Goal: Task Accomplishment & Management: Manage account settings

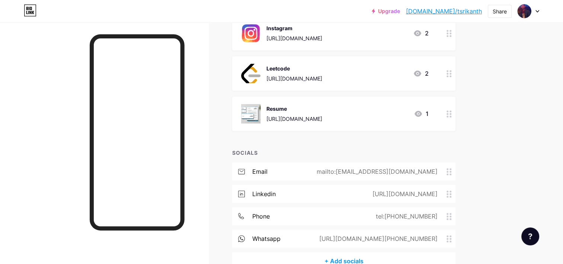
scroll to position [388, 0]
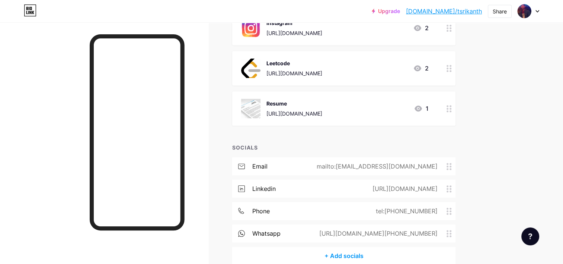
click at [322, 112] on div "https://drive.google.com/file/d/1q36bsGq4suGhB-hUU72HUDYIMzitymRf/view?usp=shar…" at bounding box center [295, 113] width 56 height 8
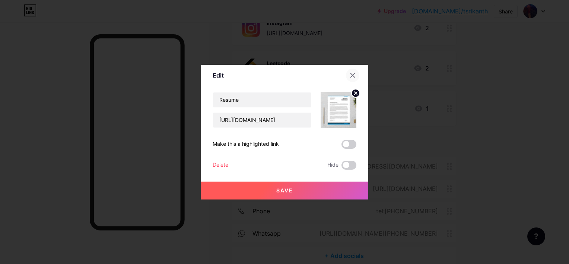
click at [353, 74] on icon at bounding box center [353, 75] width 4 height 4
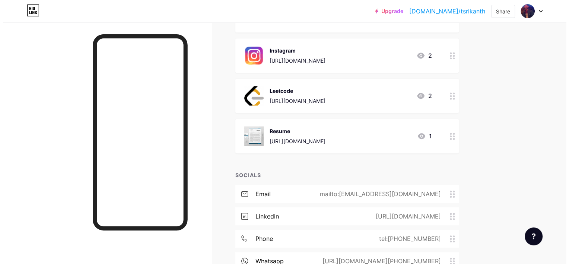
scroll to position [351, 0]
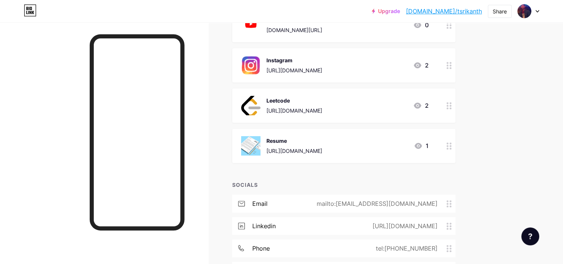
click at [417, 145] on icon at bounding box center [418, 146] width 7 height 6
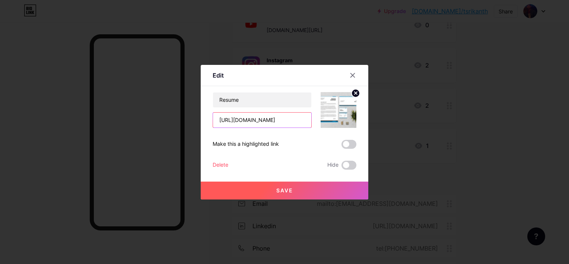
click at [290, 118] on input "https://drive.google.com/file/d/1q36bsGq4suGhB-hUU72HUDYIMzitymRf/view?usp=shar…" at bounding box center [262, 119] width 98 height 15
click at [272, 122] on input "https://drive.google.com/file/d/1q36bsGq4suGhB-hUU72HUDYIMzitymRf/view?usp=shar…" at bounding box center [262, 119] width 98 height 15
paste input "FqcEUihpS5xP_zHtGDTpmLiLCDAf9qHQ"
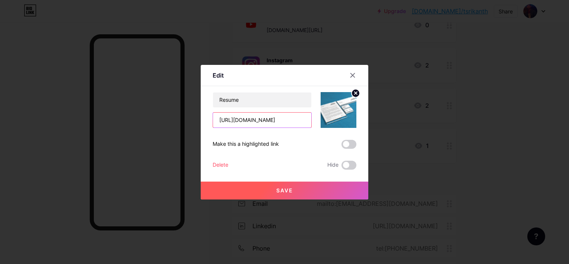
scroll to position [0, 138]
type input "[URL][DOMAIN_NAME]"
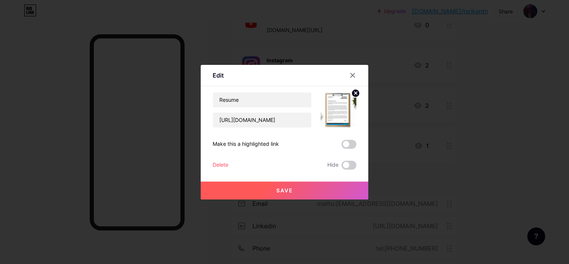
click at [288, 186] on button "Save" at bounding box center [285, 190] width 168 height 18
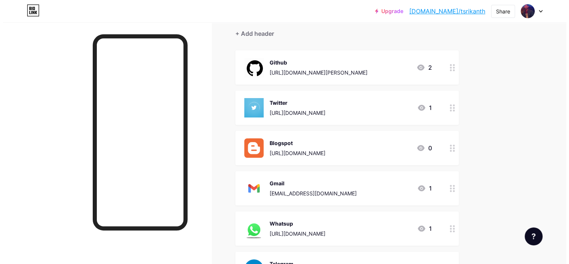
scroll to position [53, 0]
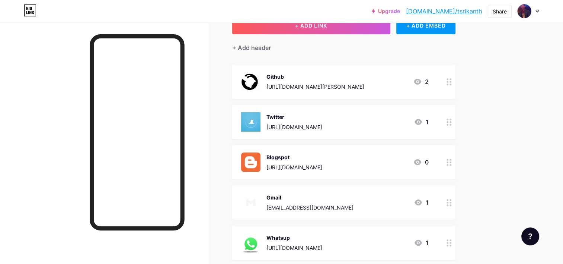
click at [415, 81] on icon at bounding box center [417, 82] width 7 height 6
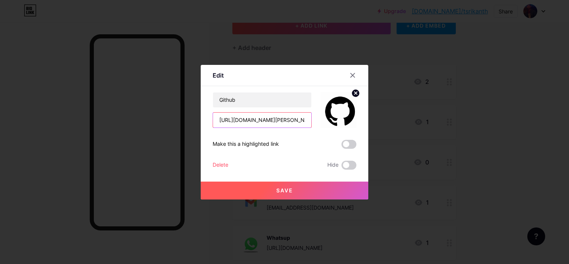
click at [280, 121] on input "https://github.com/T-SRIKANTH25/T-SRIKANTH" at bounding box center [262, 119] width 98 height 15
paste input "/blob/main/README.md"
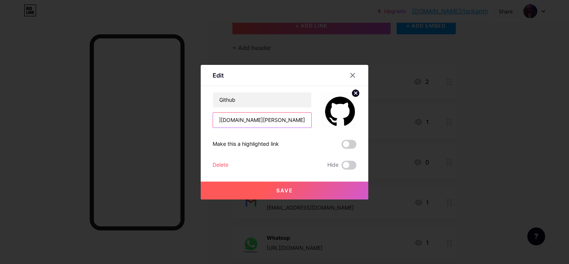
type input "[URL][DOMAIN_NAME][PERSON_NAME]"
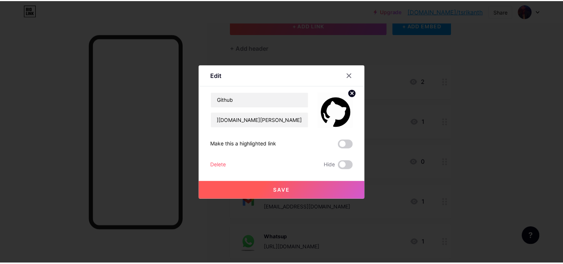
scroll to position [0, 0]
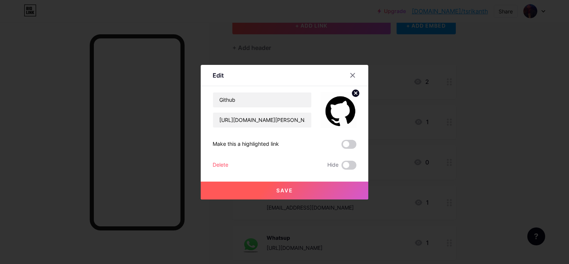
click at [290, 190] on span "Save" at bounding box center [284, 190] width 17 height 6
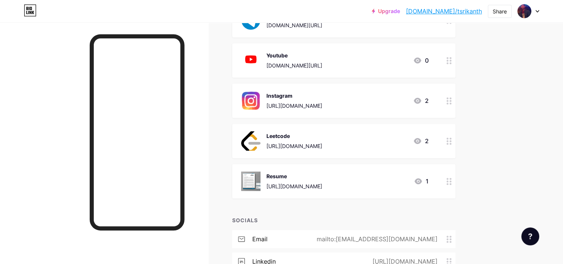
scroll to position [298, 0]
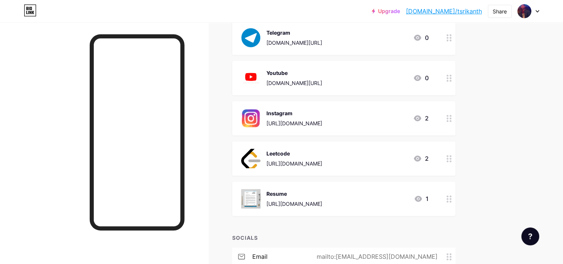
click at [280, 119] on div "[URL][DOMAIN_NAME]" at bounding box center [295, 123] width 56 height 8
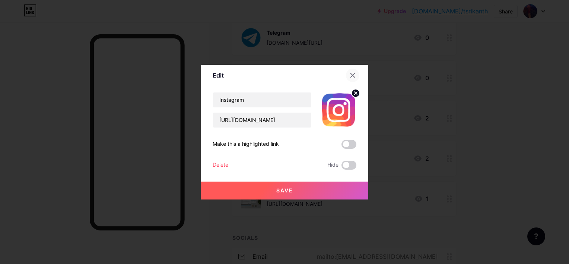
click at [350, 79] on div at bounding box center [352, 74] width 13 height 13
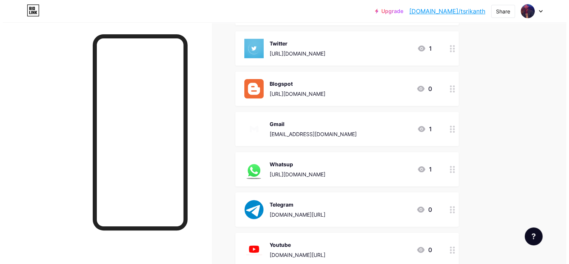
scroll to position [16, 0]
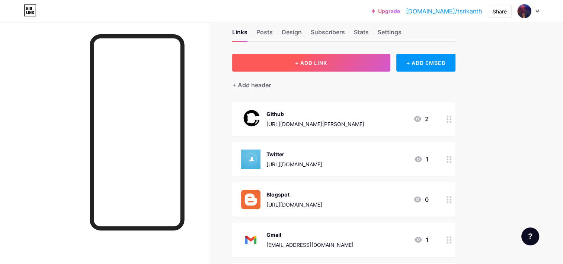
click at [304, 65] on span "+ ADD LINK" at bounding box center [311, 63] width 32 height 6
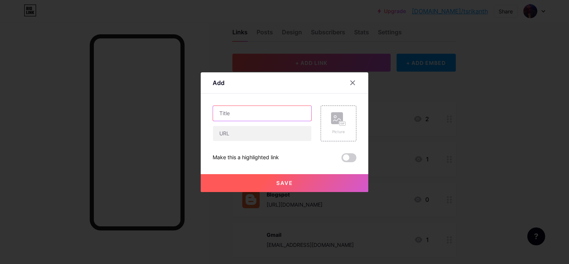
click at [256, 114] on input "text" at bounding box center [262, 113] width 98 height 15
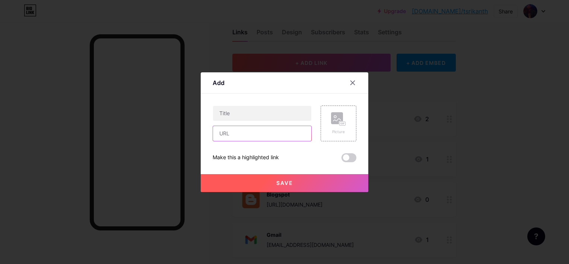
click at [264, 133] on input "text" at bounding box center [262, 133] width 98 height 15
click at [247, 105] on div at bounding box center [262, 113] width 99 height 16
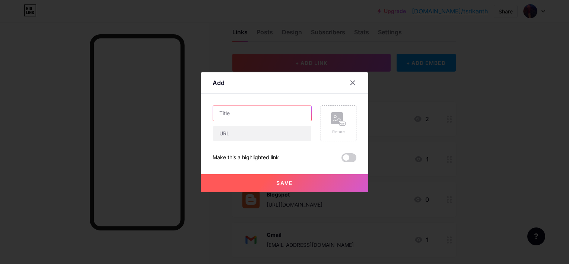
click at [249, 107] on input "text" at bounding box center [262, 113] width 98 height 15
click at [238, 116] on input "text" at bounding box center [262, 113] width 98 height 15
type input "Linkedin"
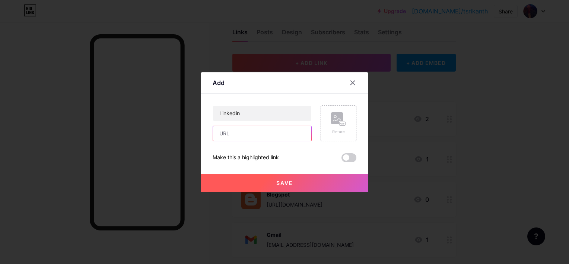
click at [238, 130] on input "text" at bounding box center [262, 133] width 98 height 15
click at [240, 131] on input "text" at bounding box center [262, 133] width 98 height 15
paste input "[URL][DOMAIN_NAME]"
type input "[URL][DOMAIN_NAME]"
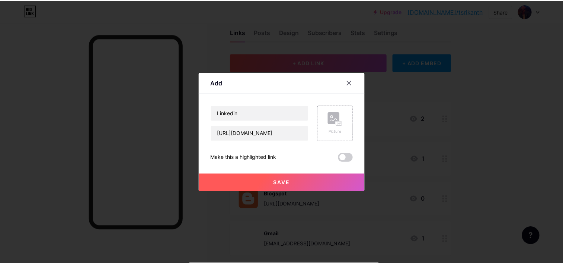
scroll to position [0, 0]
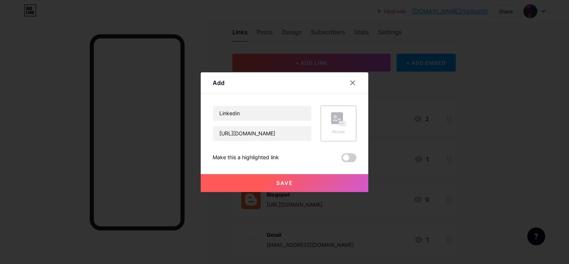
click at [329, 135] on div "Picture" at bounding box center [338, 123] width 36 height 36
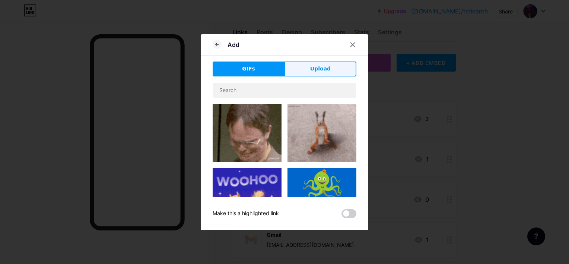
click at [310, 70] on button "Upload" at bounding box center [320, 68] width 72 height 15
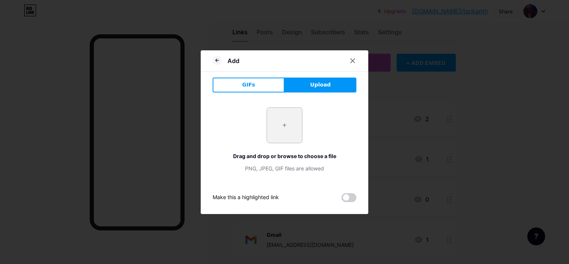
click at [287, 123] on input "file" at bounding box center [284, 125] width 35 height 35
type input "C:\fakepath\Link.gif"
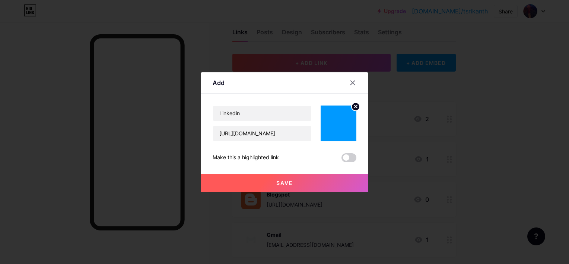
click at [284, 182] on span "Save" at bounding box center [284, 182] width 17 height 6
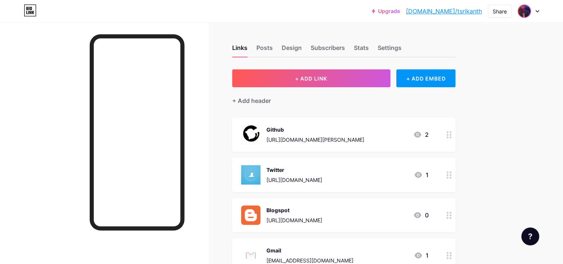
click at [526, 12] on img at bounding box center [525, 11] width 12 height 12
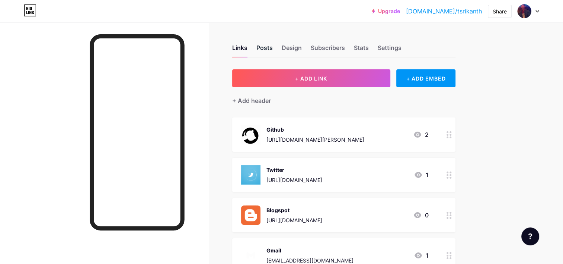
click at [261, 49] on div "Posts" at bounding box center [264, 49] width 16 height 13
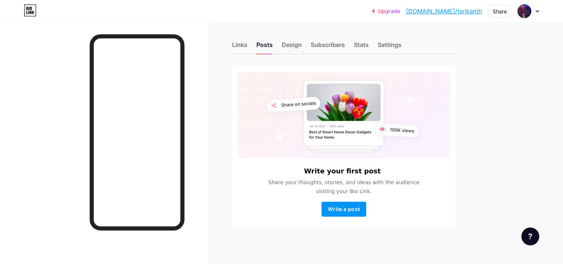
scroll to position [3, 0]
click at [293, 45] on div "Design" at bounding box center [292, 46] width 20 height 13
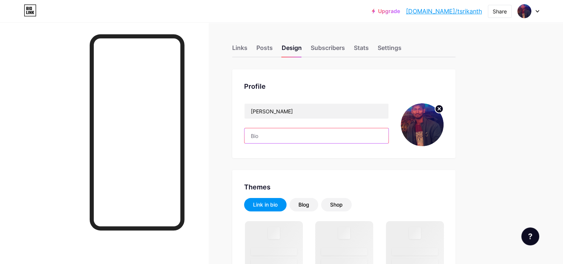
click at [274, 138] on input "text" at bounding box center [317, 135] width 144 height 15
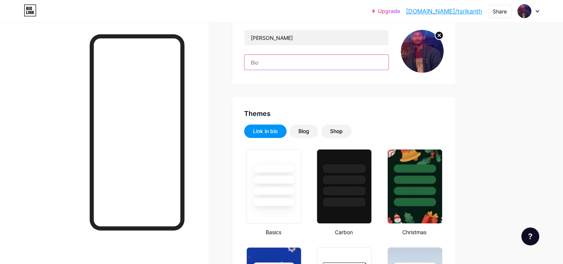
scroll to position [74, 0]
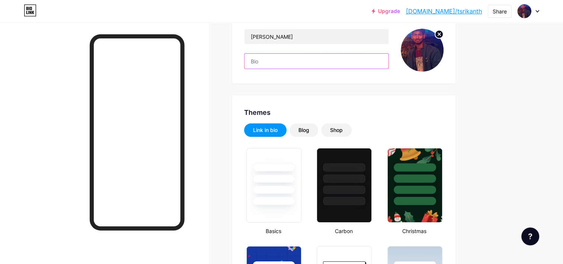
click at [270, 58] on input "text" at bounding box center [317, 61] width 144 height 15
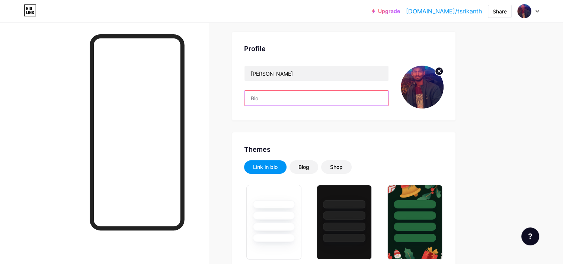
scroll to position [37, 0]
click at [263, 95] on input "text" at bounding box center [317, 98] width 144 height 15
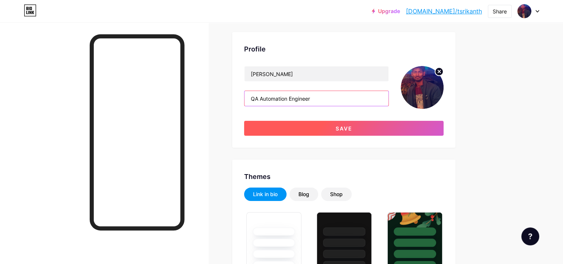
type input "QA Automation Engineer"
click at [334, 127] on button "Save" at bounding box center [344, 128] width 200 height 15
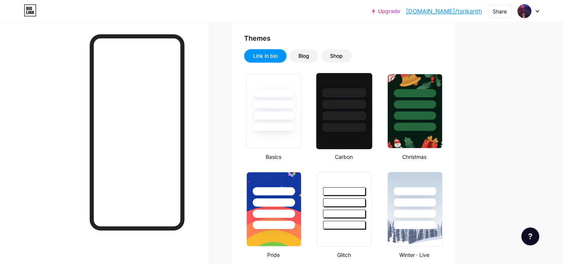
scroll to position [149, 0]
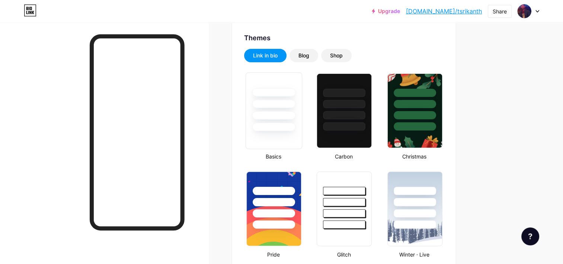
click at [283, 115] on div at bounding box center [274, 115] width 44 height 9
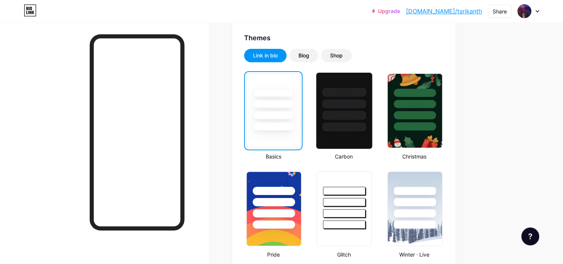
click at [358, 133] on div at bounding box center [344, 110] width 57 height 77
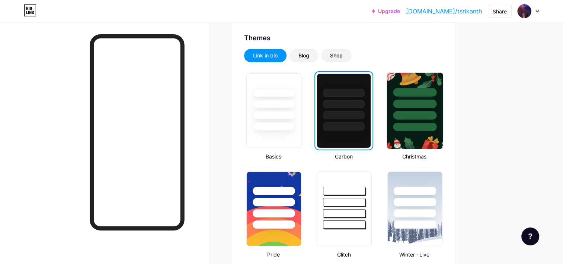
click at [418, 122] on div at bounding box center [415, 102] width 56 height 58
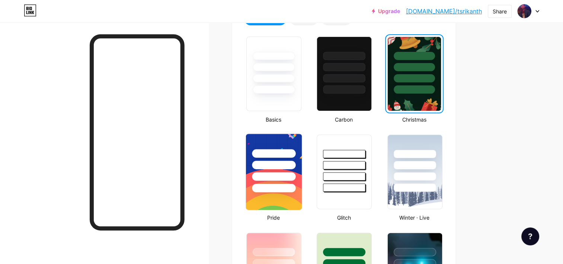
scroll to position [186, 0]
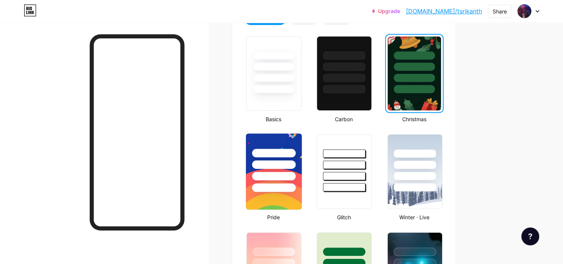
click at [281, 177] on div at bounding box center [274, 176] width 44 height 9
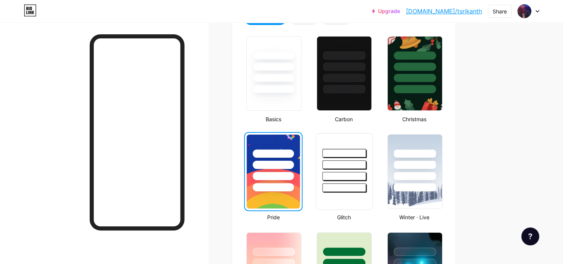
click at [347, 179] on div at bounding box center [345, 176] width 44 height 9
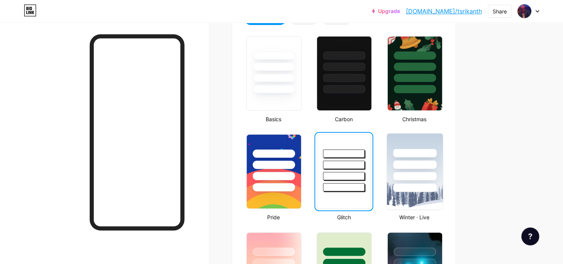
click at [422, 178] on div at bounding box center [415, 176] width 44 height 9
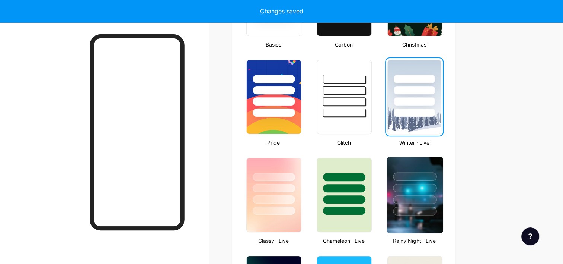
scroll to position [298, 0]
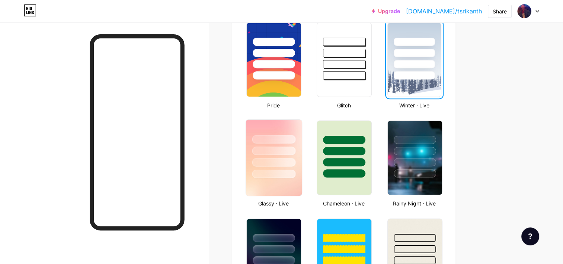
click at [268, 168] on div at bounding box center [274, 148] width 56 height 58
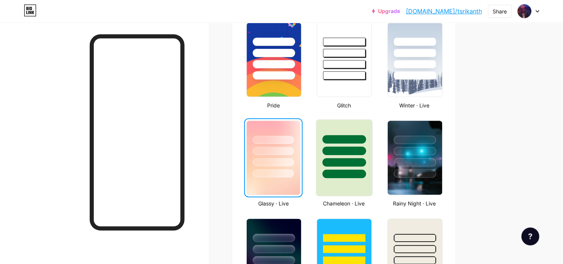
click at [323, 161] on div at bounding box center [345, 162] width 44 height 9
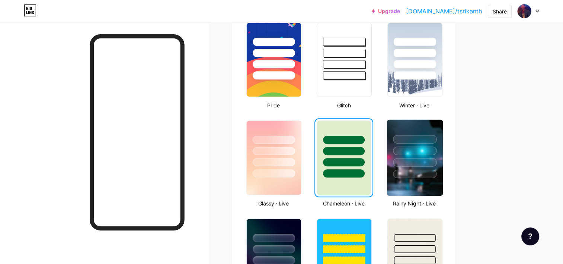
click at [416, 161] on div at bounding box center [415, 162] width 44 height 9
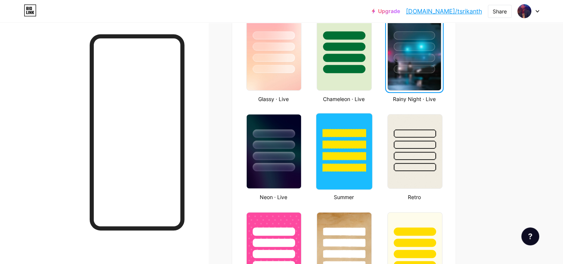
scroll to position [409, 0]
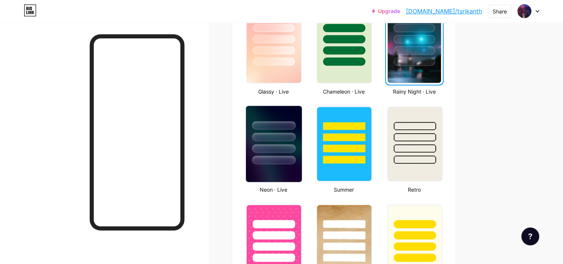
click at [287, 144] on div at bounding box center [274, 148] width 44 height 9
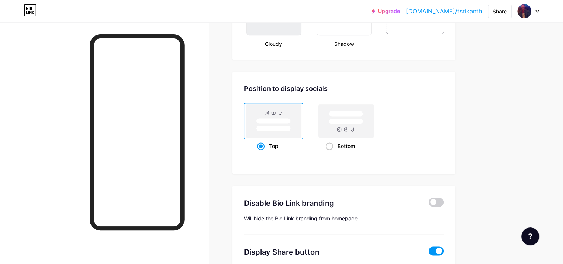
scroll to position [968, 0]
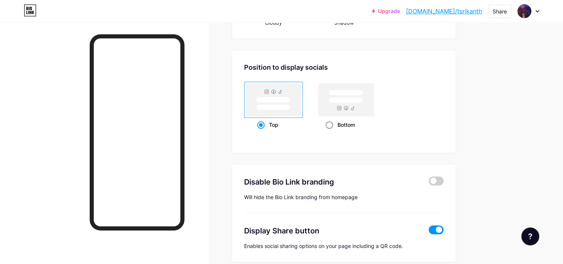
click at [335, 103] on rect at bounding box center [346, 99] width 55 height 33
click at [331, 131] on input "Bottom" at bounding box center [328, 133] width 5 height 5
radio input "true"
click at [280, 106] on rect at bounding box center [273, 107] width 34 height 6
click at [262, 131] on input "Top" at bounding box center [259, 133] width 5 height 5
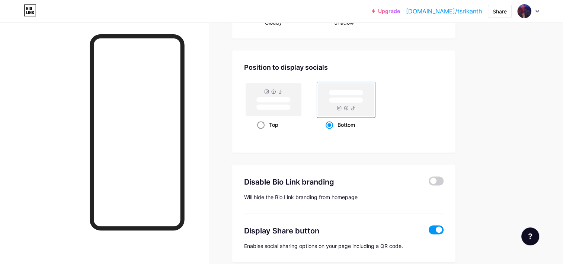
radio input "true"
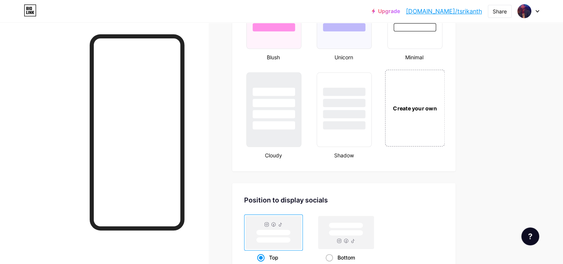
scroll to position [777, 0]
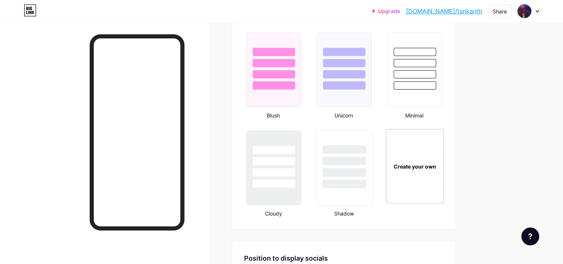
click at [339, 148] on div at bounding box center [345, 149] width 44 height 9
click at [287, 168] on div at bounding box center [274, 172] width 44 height 9
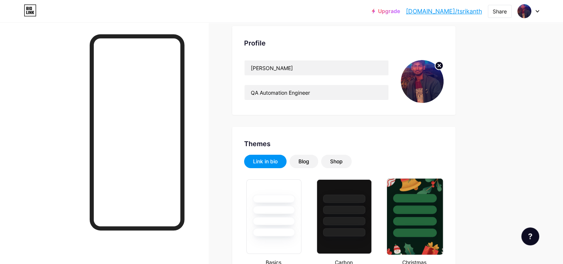
scroll to position [33, 0]
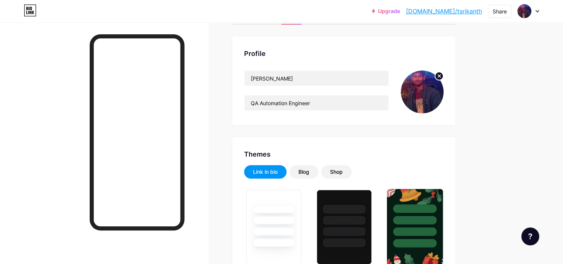
click at [425, 218] on div at bounding box center [415, 220] width 44 height 9
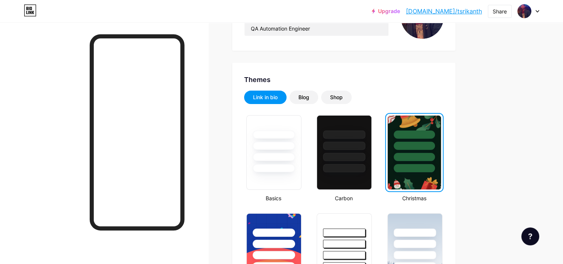
scroll to position [0, 0]
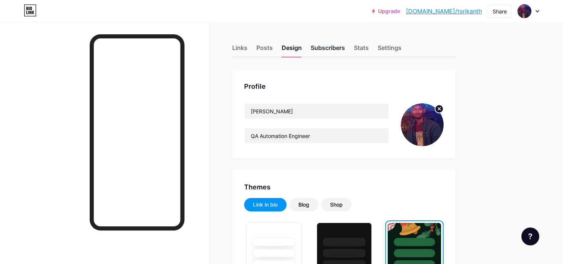
click at [323, 51] on div "Subscribers" at bounding box center [328, 49] width 34 height 13
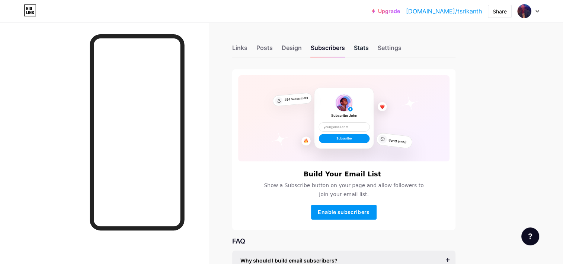
click at [359, 48] on div "Stats" at bounding box center [361, 49] width 15 height 13
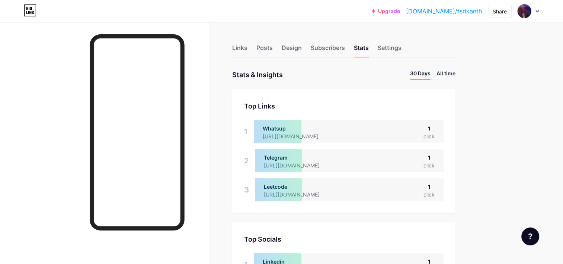
click at [447, 75] on li "All time" at bounding box center [446, 74] width 19 height 11
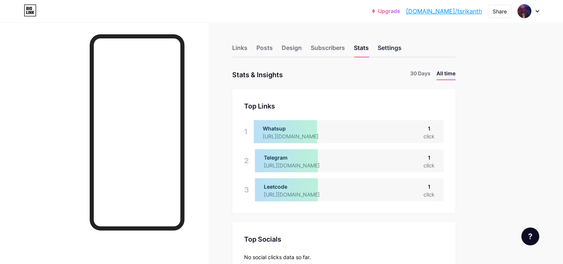
click at [389, 52] on div "Settings" at bounding box center [390, 49] width 24 height 13
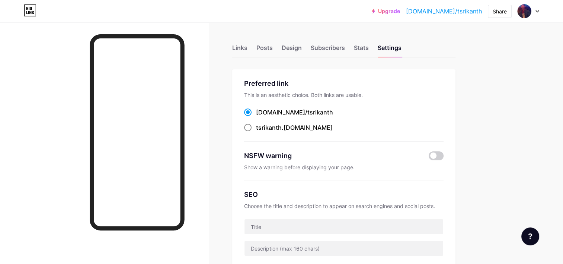
click at [271, 128] on span "tsrikanth" at bounding box center [269, 127] width 26 height 7
click at [261, 132] on input "tsrikanth .[DOMAIN_NAME]" at bounding box center [258, 134] width 5 height 5
radio input "true"
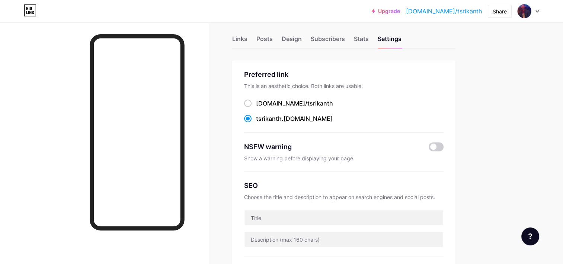
scroll to position [37, 0]
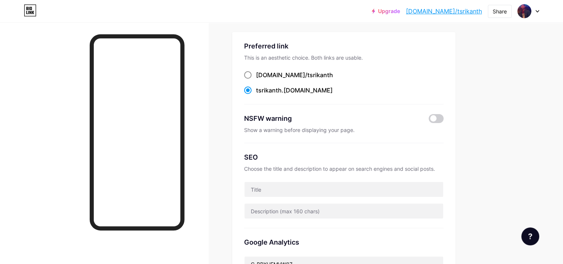
click at [271, 74] on div "[DOMAIN_NAME]/ tsrikanth" at bounding box center [294, 74] width 77 height 9
click at [261, 79] on input "[DOMAIN_NAME]/ tsrikanth" at bounding box center [258, 81] width 5 height 5
radio input "true"
click at [271, 91] on span "tsrikanth" at bounding box center [269, 89] width 26 height 7
click at [261, 95] on input "tsrikanth .[DOMAIN_NAME]" at bounding box center [258, 97] width 5 height 5
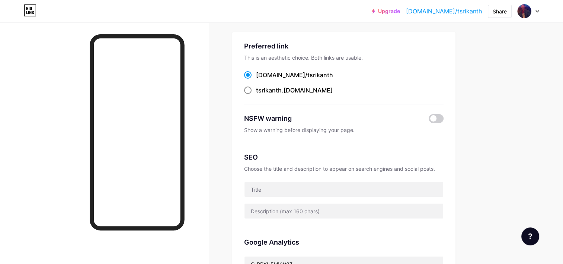
radio input "true"
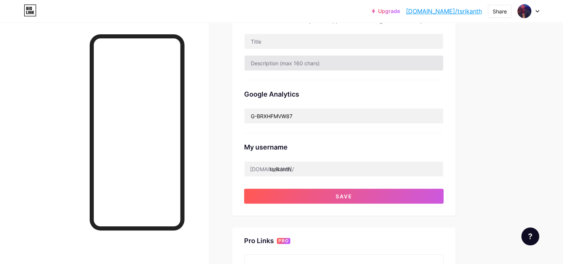
scroll to position [186, 0]
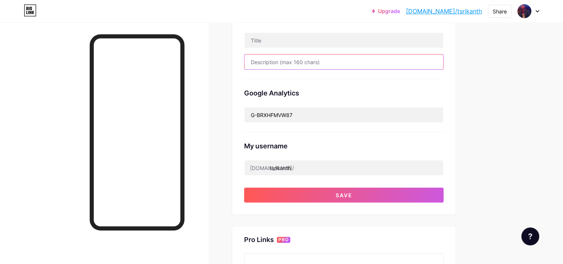
click at [291, 62] on input "text" at bounding box center [344, 61] width 199 height 15
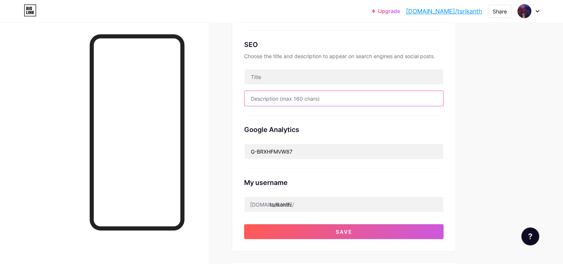
scroll to position [149, 0]
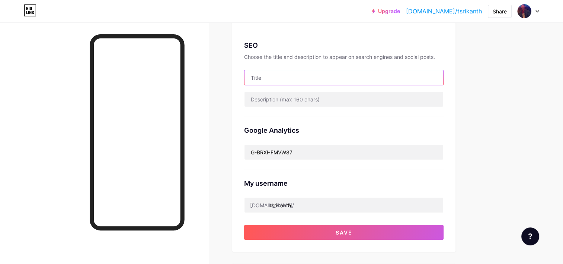
click at [284, 73] on input "text" at bounding box center [344, 77] width 199 height 15
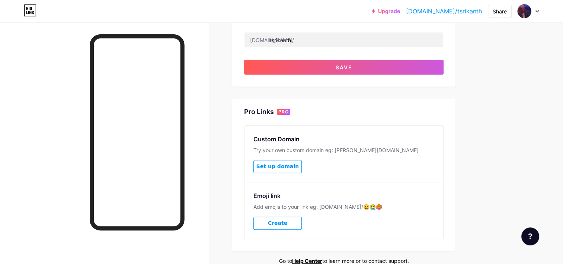
scroll to position [313, 0]
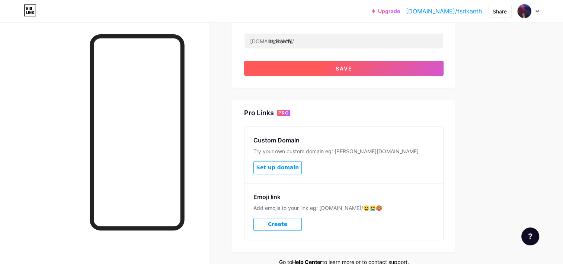
click at [342, 67] on span "Save" at bounding box center [344, 68] width 17 height 6
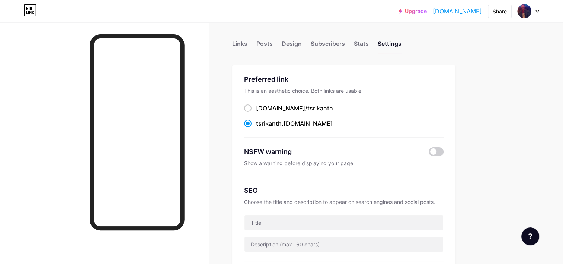
scroll to position [0, 0]
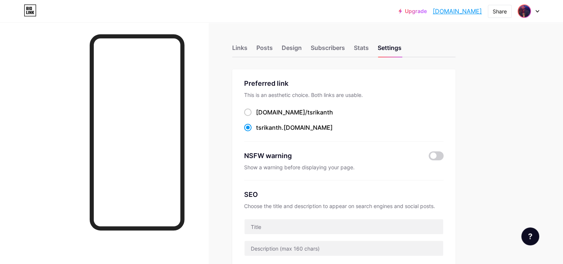
click at [521, 9] on img at bounding box center [525, 11] width 12 height 12
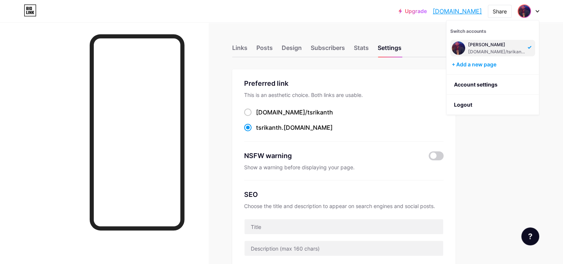
click at [282, 123] on div "tsrikanth .[DOMAIN_NAME]" at bounding box center [294, 127] width 77 height 9
click at [261, 132] on input "tsrikanth .[DOMAIN_NAME]" at bounding box center [258, 134] width 5 height 5
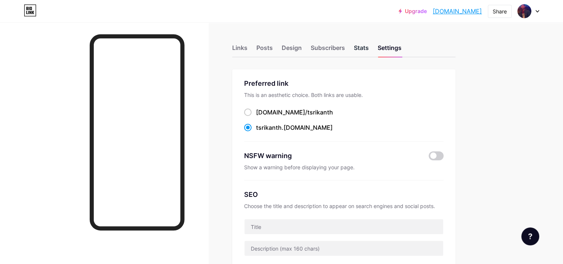
click at [364, 50] on div "Stats" at bounding box center [361, 49] width 15 height 13
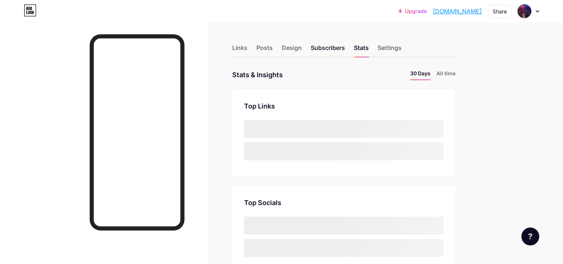
click at [328, 49] on div "Subscribers" at bounding box center [328, 49] width 34 height 13
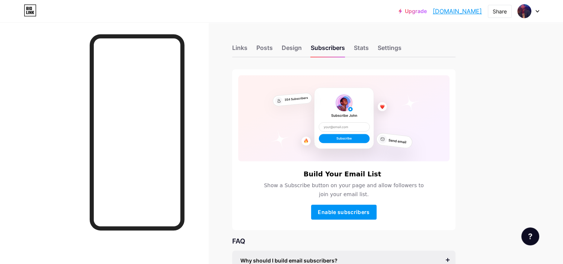
click at [277, 49] on div "Links Posts Design Subscribers Stats Settings" at bounding box center [343, 44] width 223 height 26
click at [291, 49] on div "Design" at bounding box center [292, 49] width 20 height 13
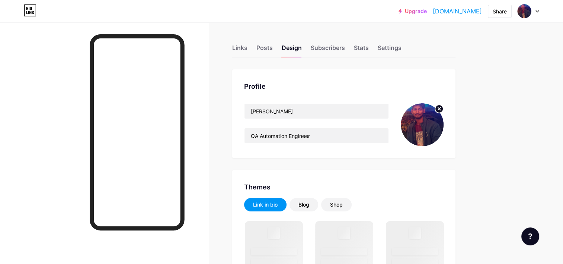
click at [252, 47] on div "Links Posts Design Subscribers Stats Settings" at bounding box center [343, 44] width 223 height 26
click at [265, 48] on div "Posts" at bounding box center [264, 49] width 16 height 13
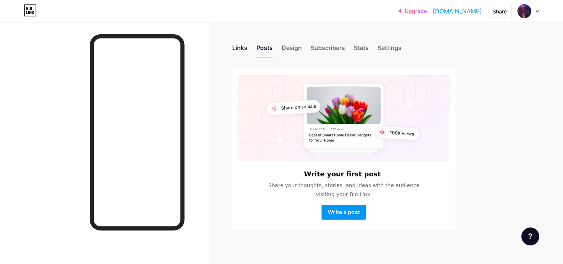
click at [239, 49] on div "Links" at bounding box center [239, 49] width 15 height 13
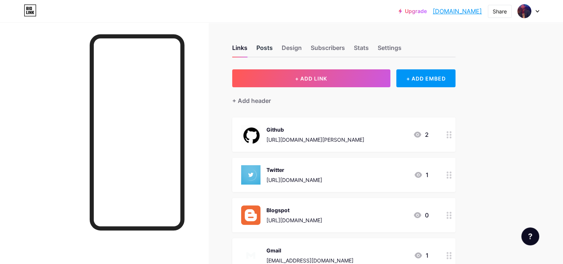
click at [264, 47] on div "Posts" at bounding box center [264, 49] width 16 height 13
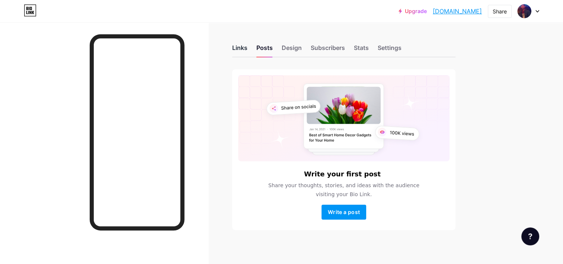
click at [241, 49] on div "Links" at bounding box center [239, 49] width 15 height 13
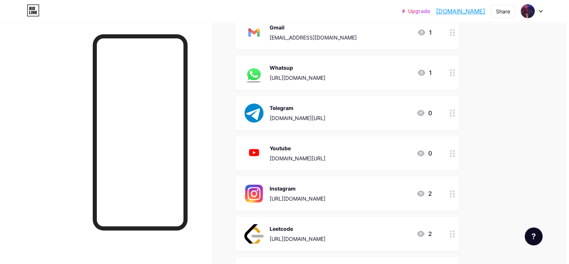
scroll to position [223, 0]
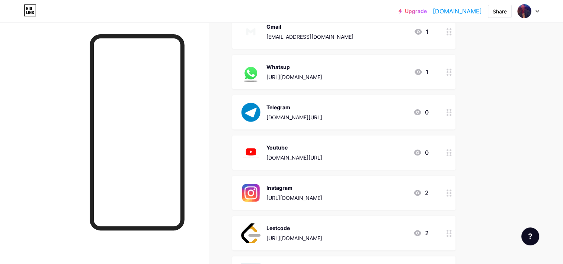
click at [372, 194] on div "Instagram https://www.instagram.com/t_srikanth_25/ 2" at bounding box center [335, 192] width 188 height 19
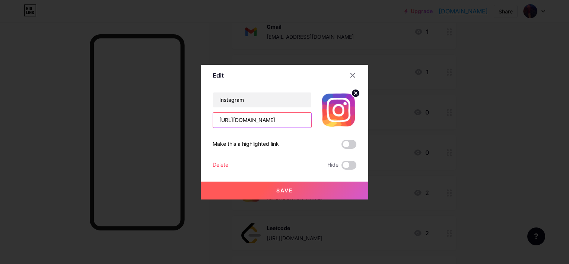
click at [300, 123] on input "[URL][DOMAIN_NAME]" at bounding box center [262, 119] width 98 height 15
click at [299, 121] on input "[URL][DOMAIN_NAME]" at bounding box center [262, 119] width 98 height 15
click at [249, 116] on input "[URL][DOMAIN_NAME]" at bounding box center [262, 119] width 98 height 15
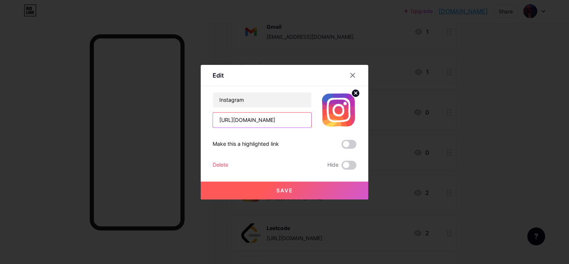
click at [249, 116] on input "[URL][DOMAIN_NAME]" at bounding box center [262, 119] width 98 height 15
paste input "text"
type input "https://www.instagram.com/t_srikanth25/"
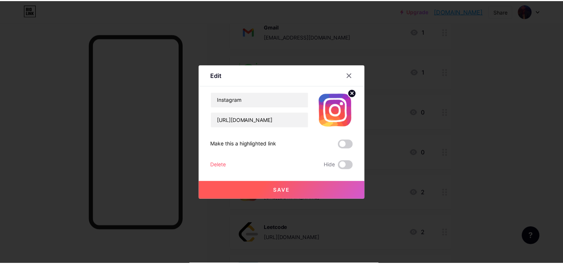
scroll to position [0, 0]
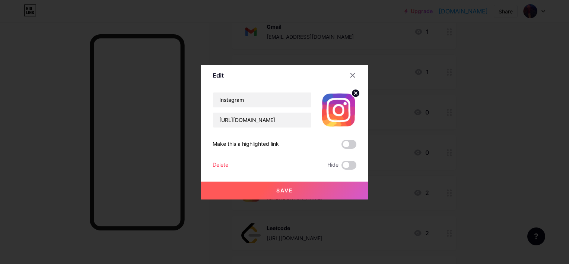
click at [295, 187] on button "Save" at bounding box center [285, 190] width 168 height 18
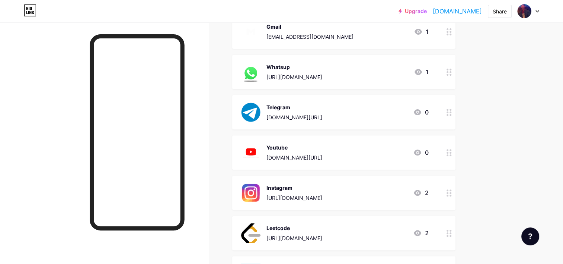
click at [281, 187] on div "Instagram" at bounding box center [295, 188] width 56 height 8
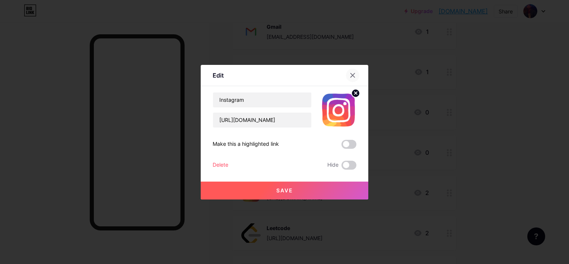
click at [351, 74] on icon at bounding box center [353, 75] width 6 height 6
